Goal: Transaction & Acquisition: Subscribe to service/newsletter

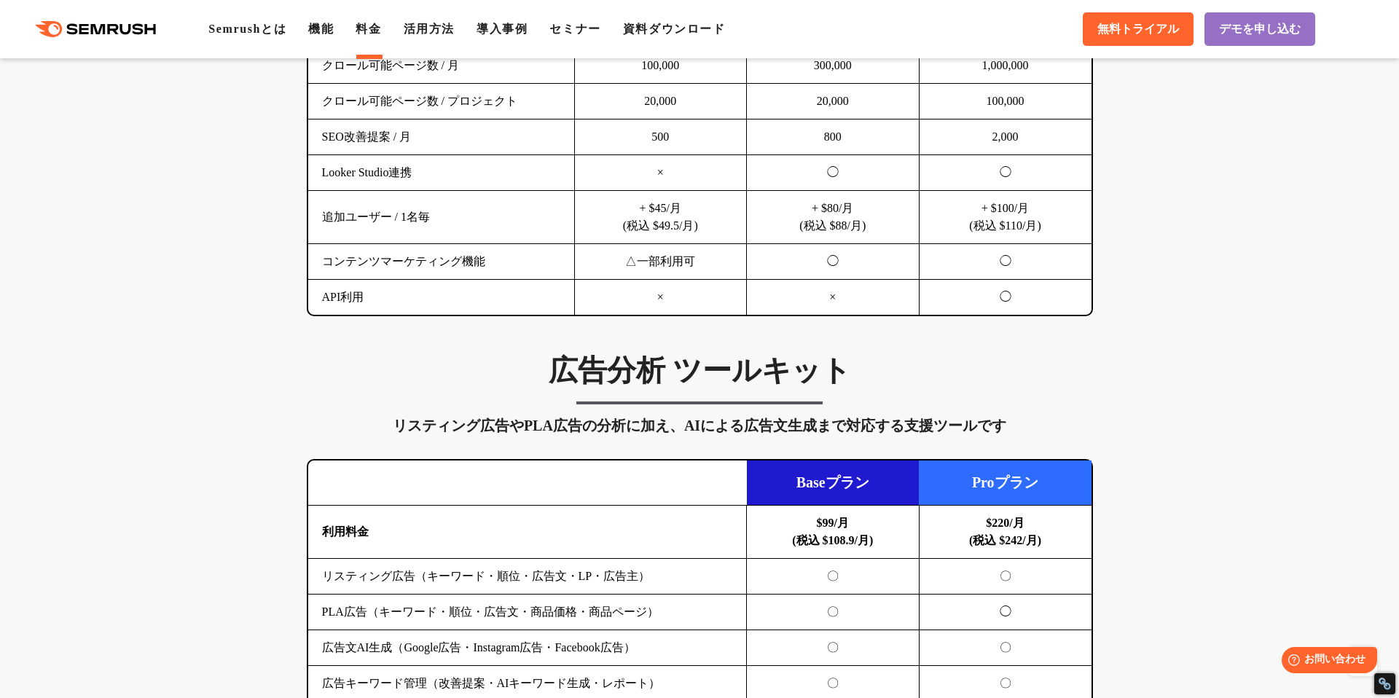
scroll to position [721, 0]
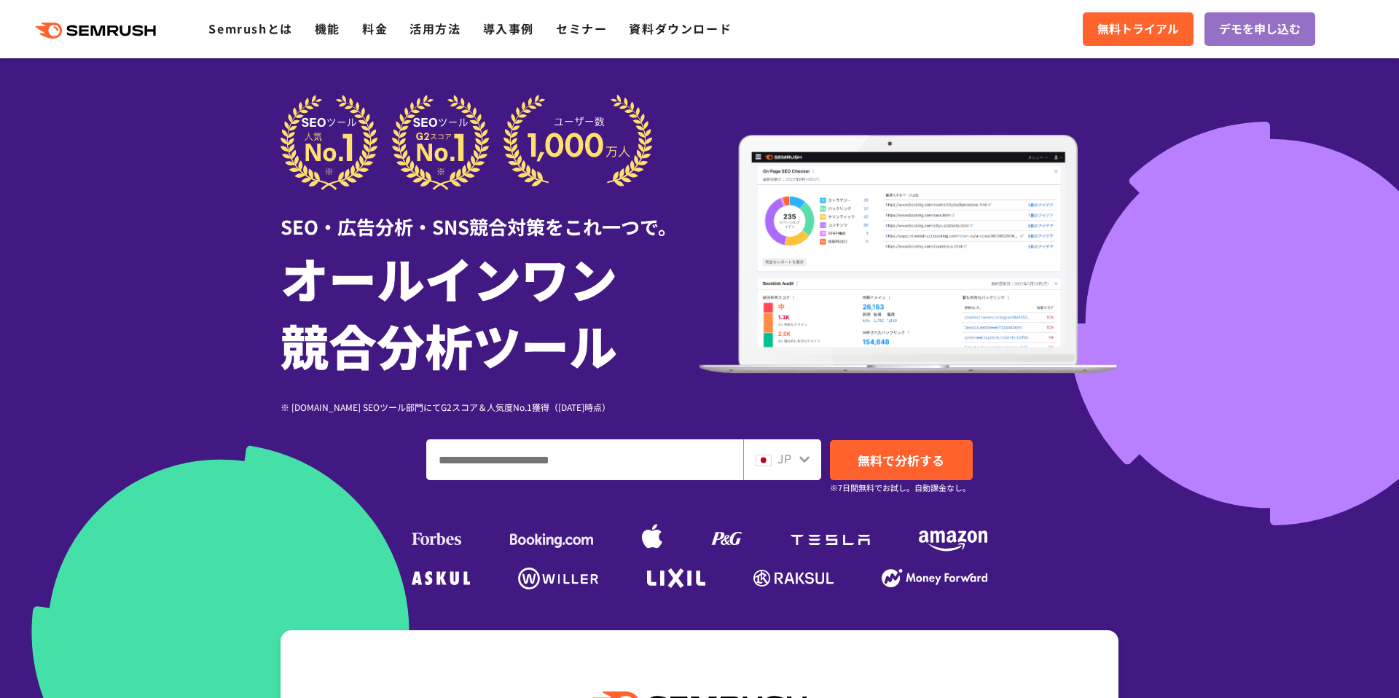
scroll to position [305, 0]
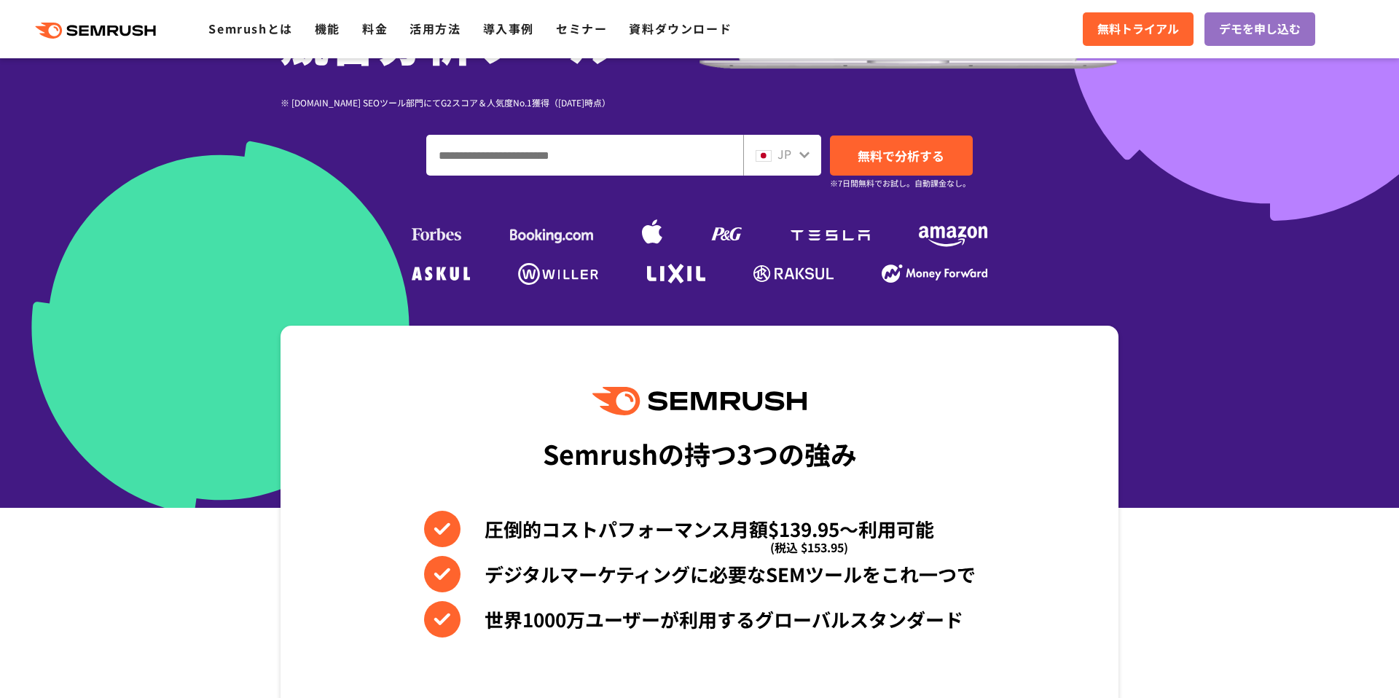
click at [557, 161] on input "ドメイン、キーワードまたはURLを入力してください" at bounding box center [585, 155] width 316 height 39
paste input "**********"
type input "**********"
click at [945, 147] on link "無料で分析する" at bounding box center [901, 156] width 143 height 40
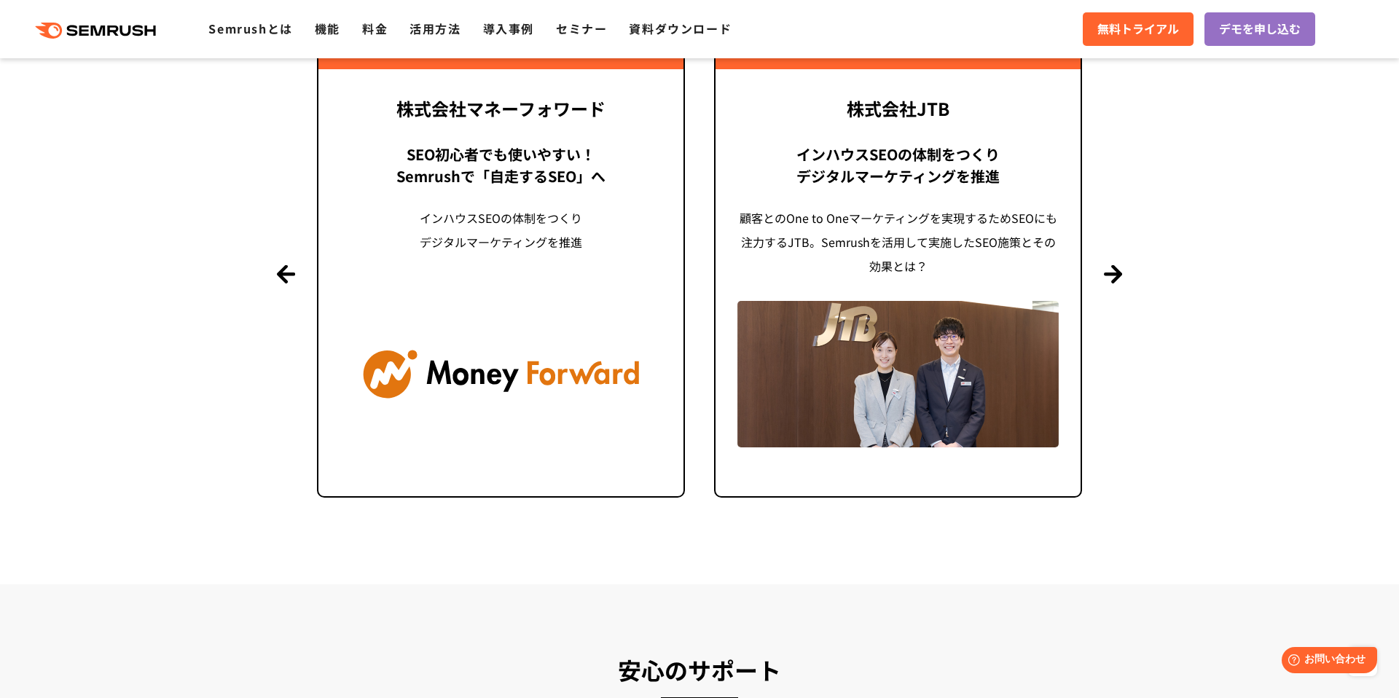
scroll to position [2880, 0]
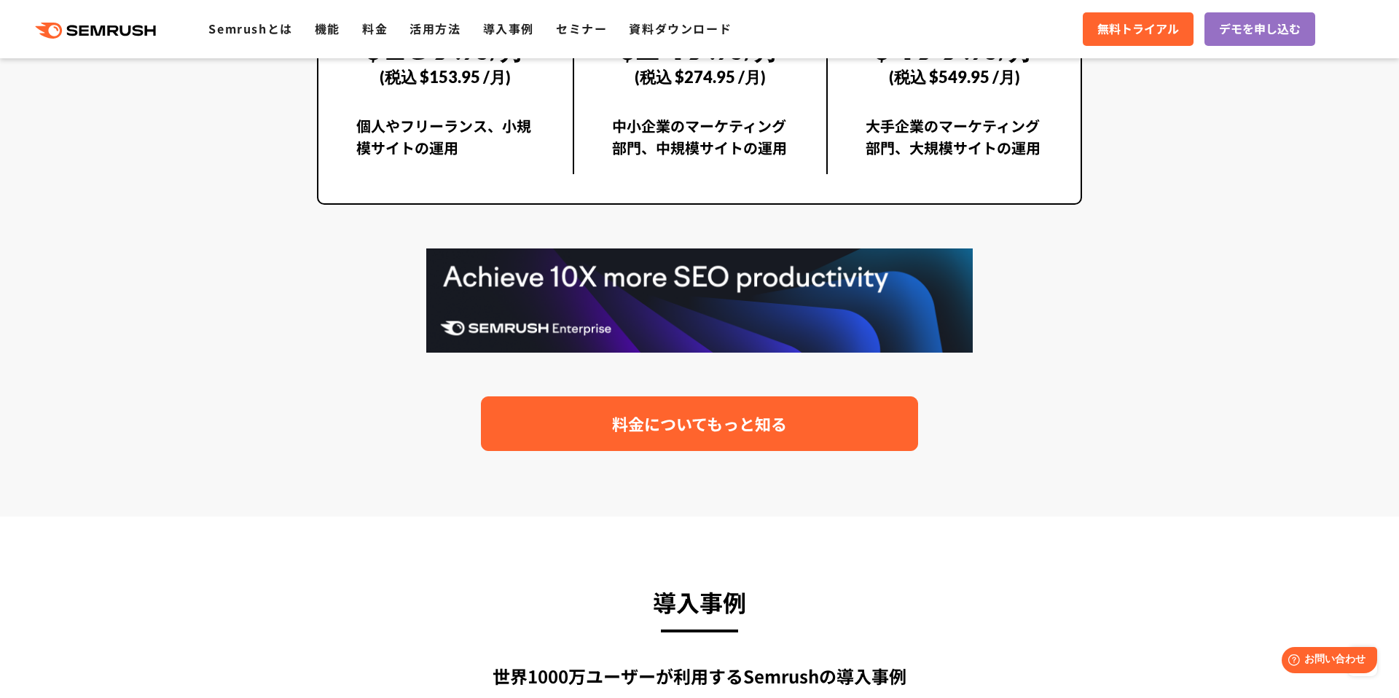
click at [600, 439] on link "料金についてもっと知る" at bounding box center [699, 423] width 437 height 55
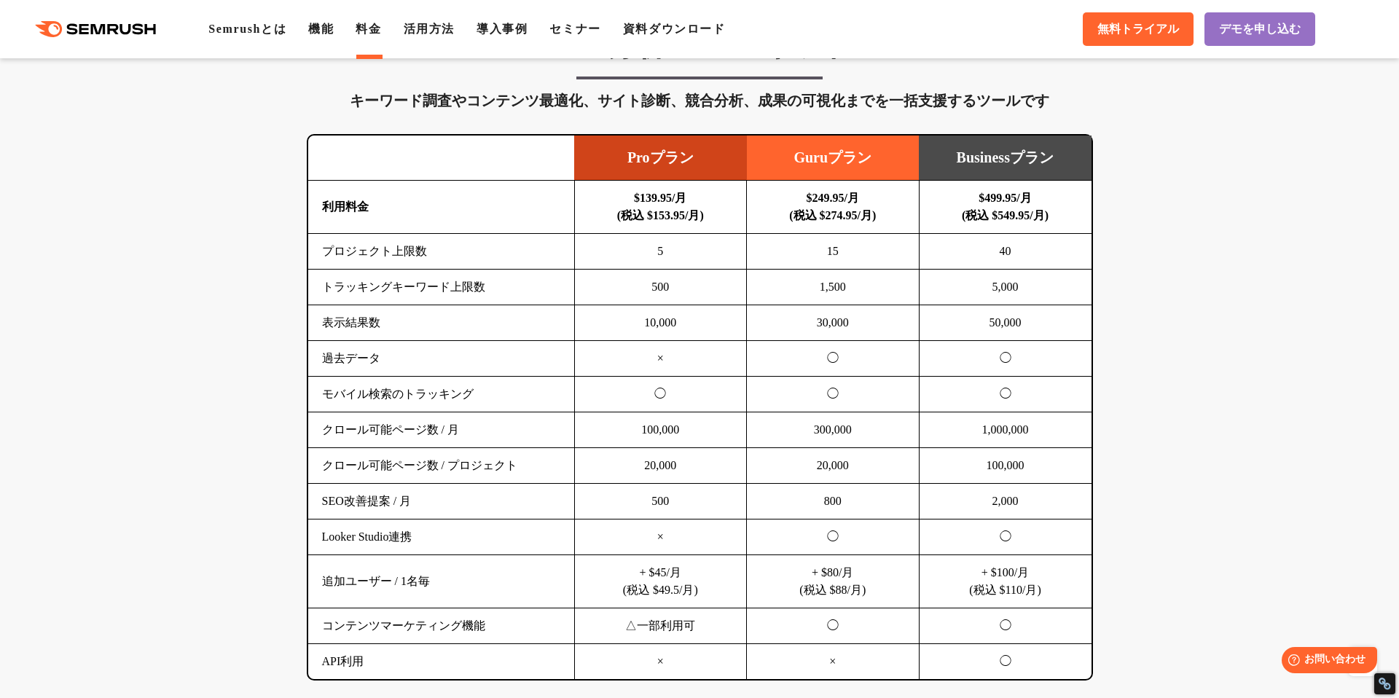
scroll to position [904, 0]
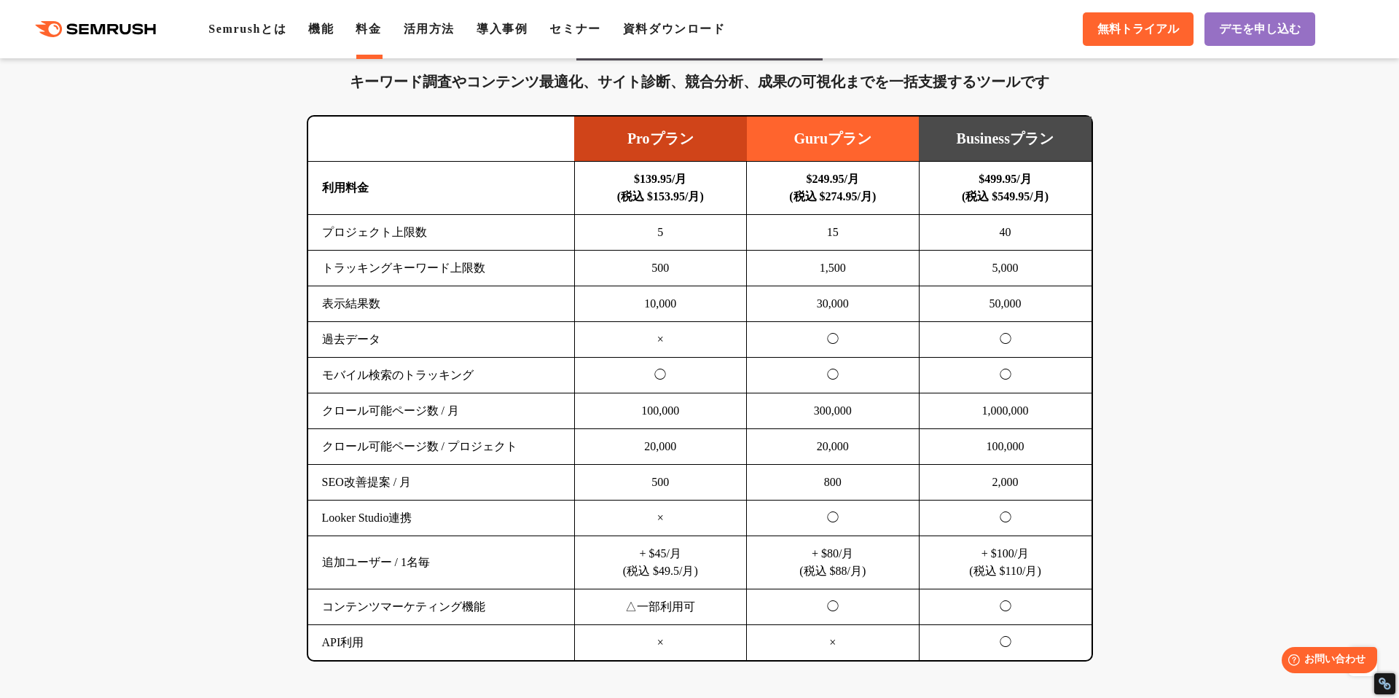
click at [1058, 213] on td "$499.95/月 (税込 $549.95/月)" at bounding box center [1005, 188] width 173 height 53
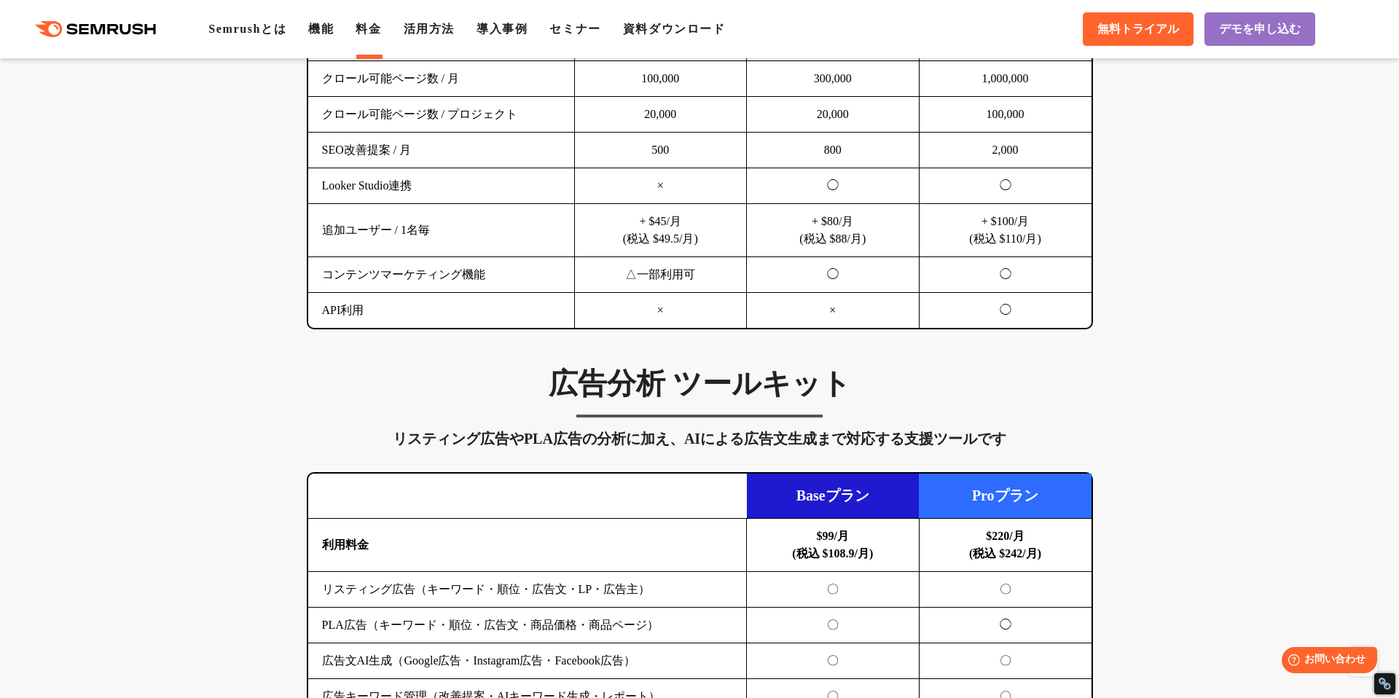
scroll to position [1601, 0]
